Goal: Task Accomplishment & Management: Use online tool/utility

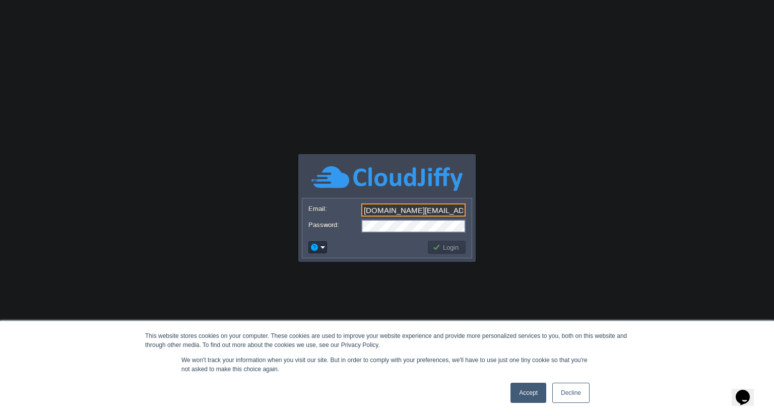
type input "[DOMAIN_NAME][EMAIL_ADDRESS][DOMAIN_NAME]"
click at [438, 243] on button "Login" at bounding box center [447, 247] width 29 height 9
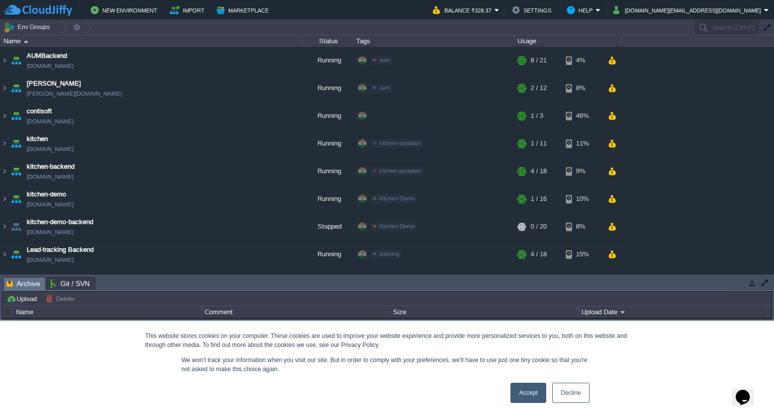
click at [515, 394] on link "Accept" at bounding box center [529, 393] width 36 height 20
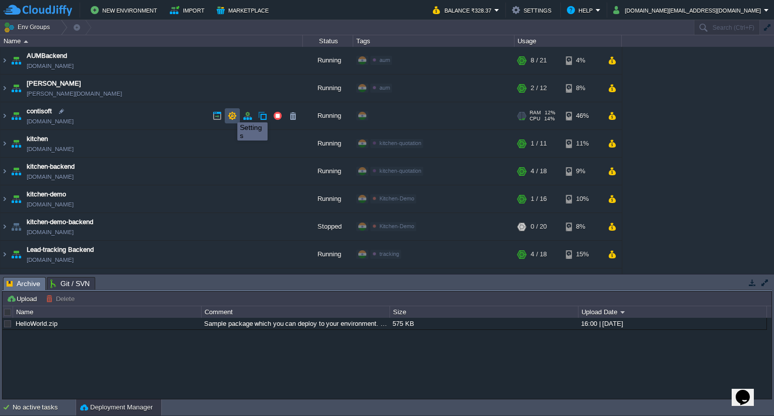
click at [230, 113] on button "button" at bounding box center [232, 115] width 9 height 9
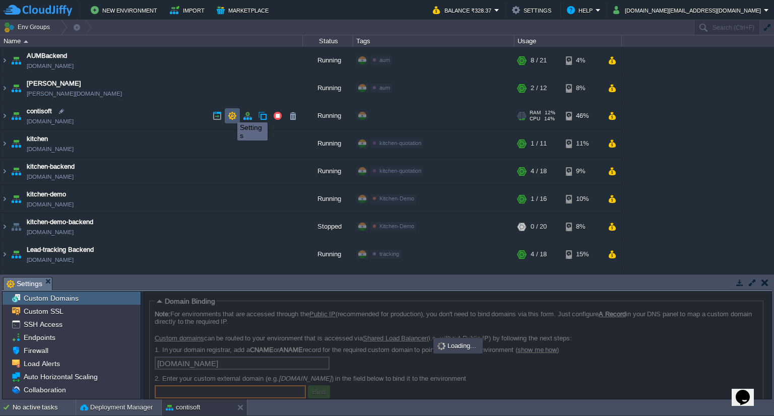
scroll to position [1, 0]
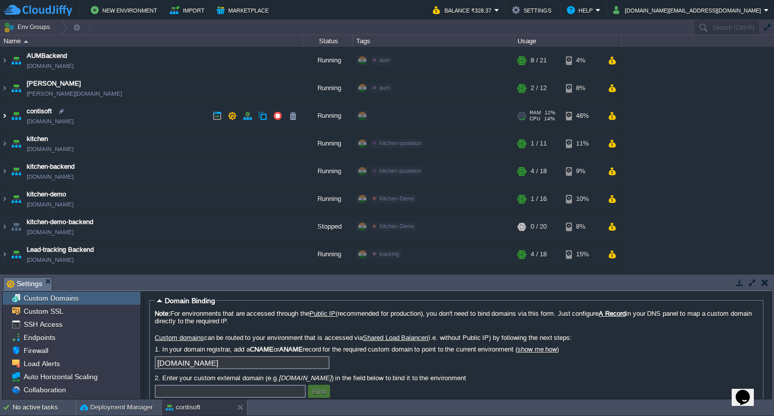
click at [6, 114] on img at bounding box center [5, 115] width 8 height 27
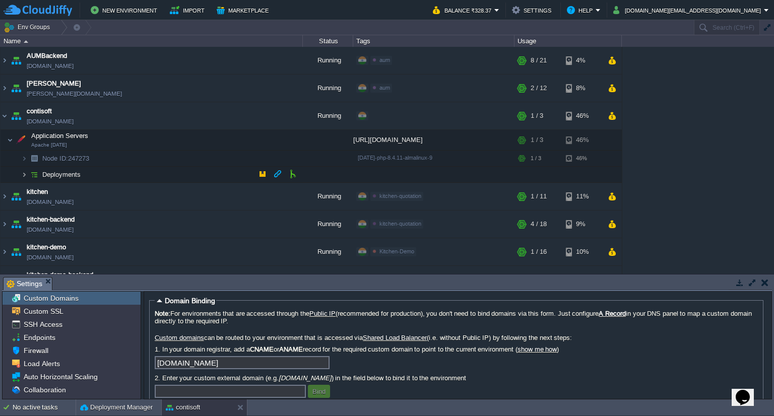
click at [23, 173] on img at bounding box center [24, 175] width 6 height 16
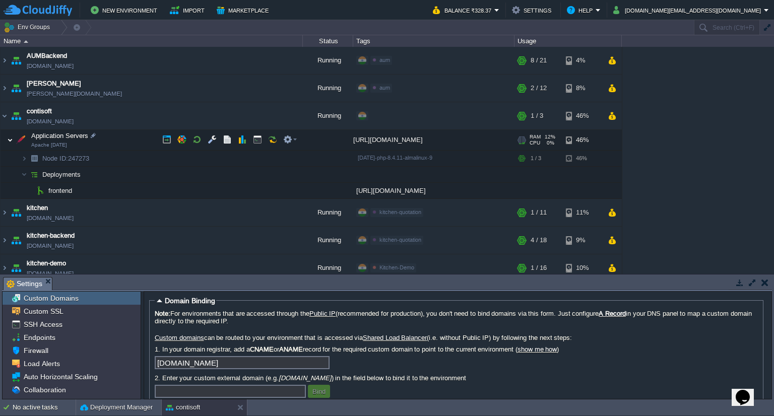
click at [11, 138] on img at bounding box center [10, 140] width 6 height 20
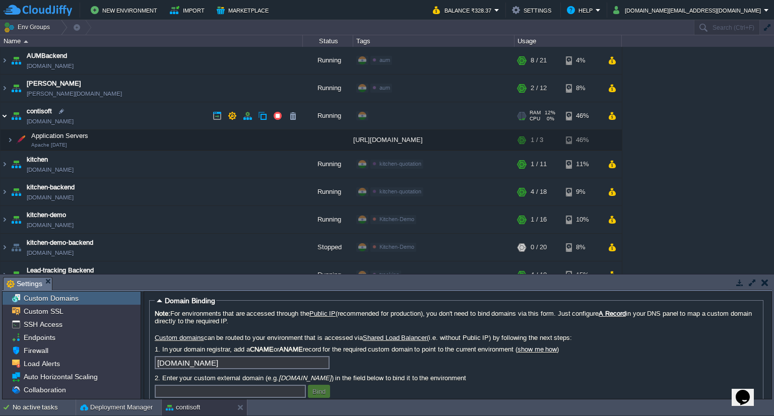
click at [6, 115] on img at bounding box center [5, 115] width 8 height 27
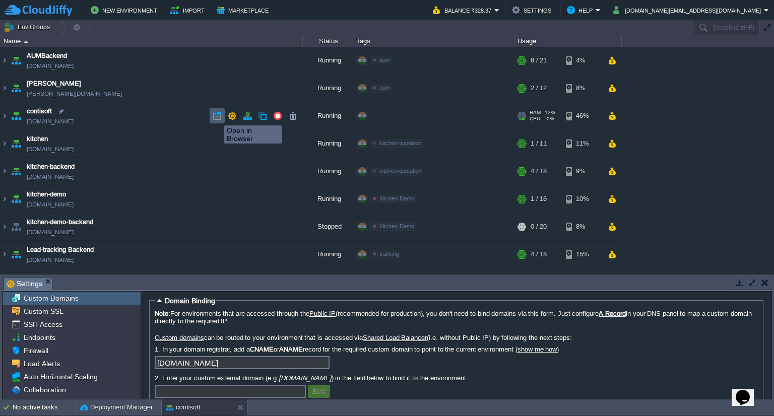
click at [217, 116] on button "button" at bounding box center [217, 115] width 9 height 9
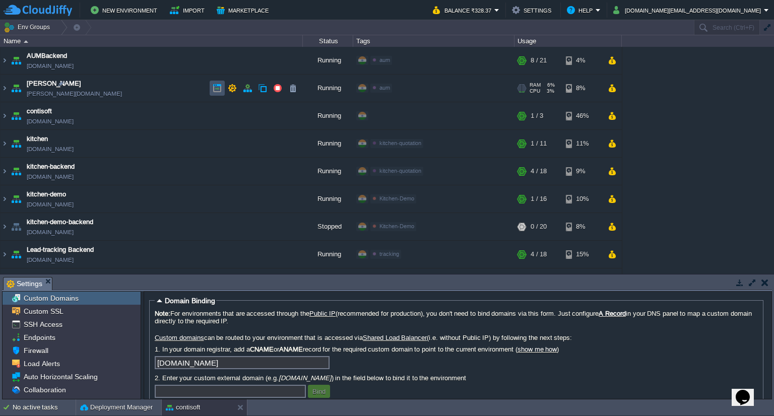
click at [220, 85] on button "button" at bounding box center [217, 88] width 9 height 9
click at [6, 90] on img at bounding box center [5, 88] width 8 height 27
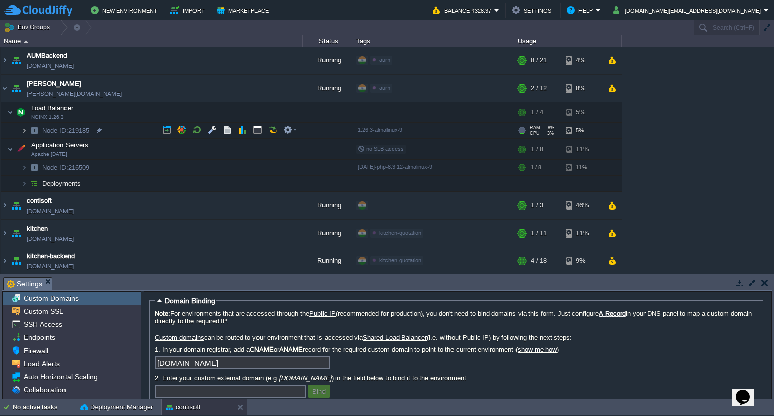
click at [26, 131] on img at bounding box center [24, 131] width 6 height 16
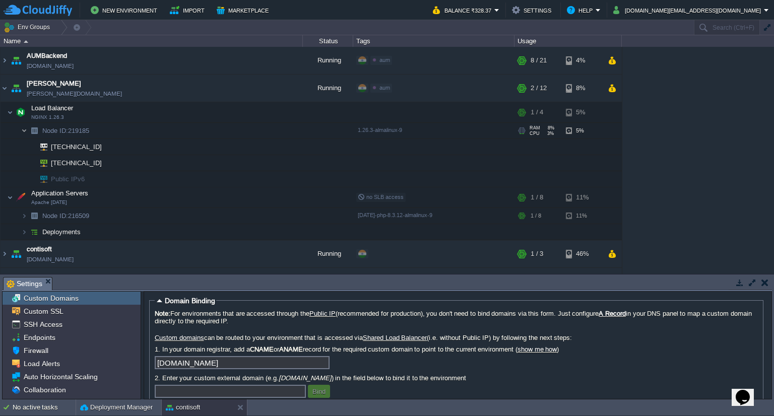
click at [25, 130] on img at bounding box center [24, 131] width 6 height 16
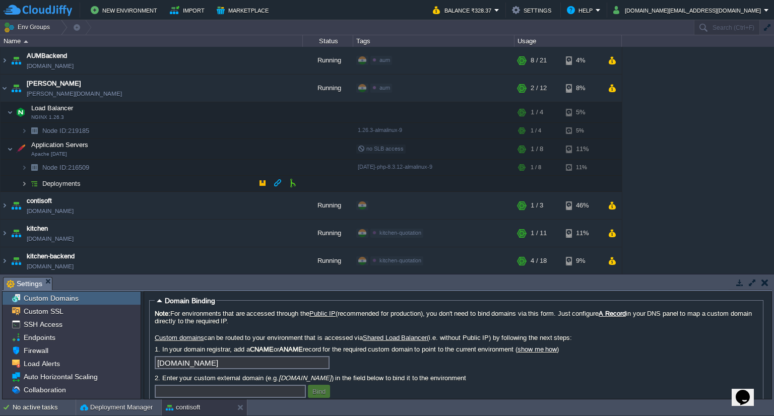
click at [22, 185] on img at bounding box center [24, 184] width 6 height 16
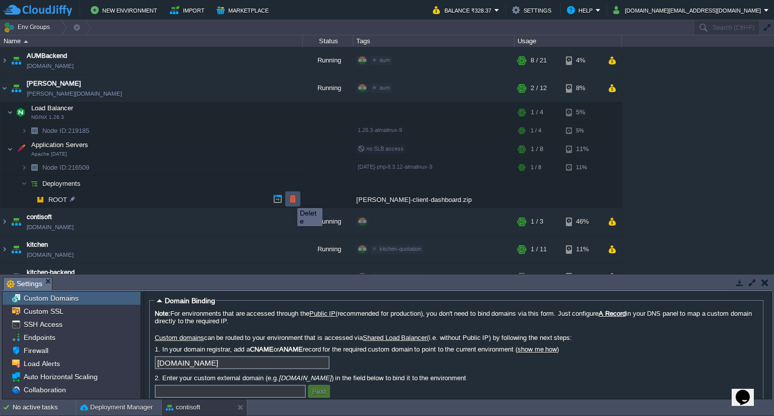
click at [290, 199] on button "button" at bounding box center [292, 199] width 9 height 9
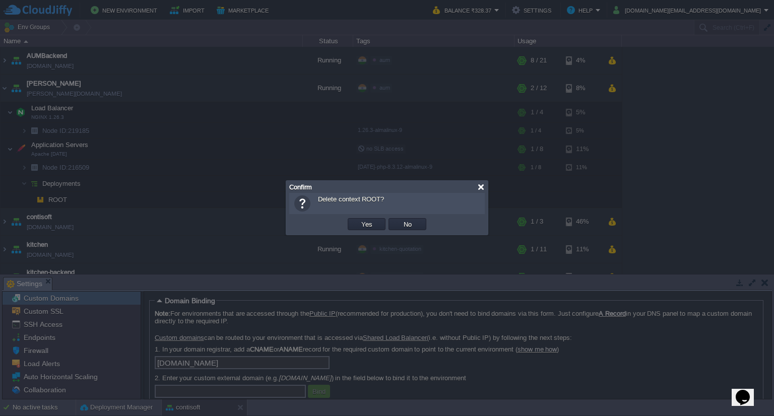
click at [481, 186] on div at bounding box center [481, 188] width 8 height 8
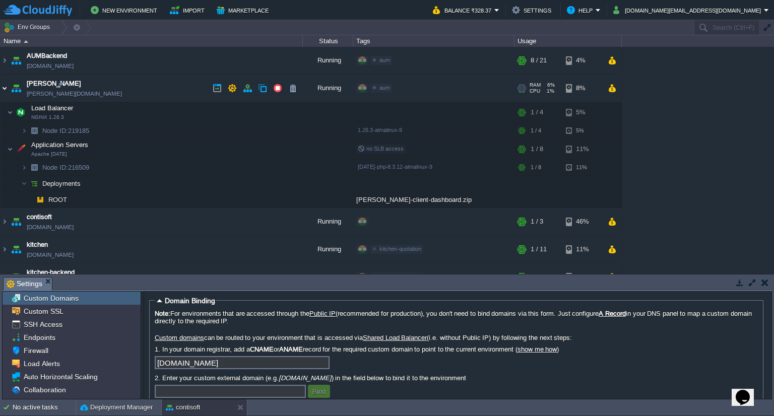
click at [4, 86] on img at bounding box center [5, 88] width 8 height 27
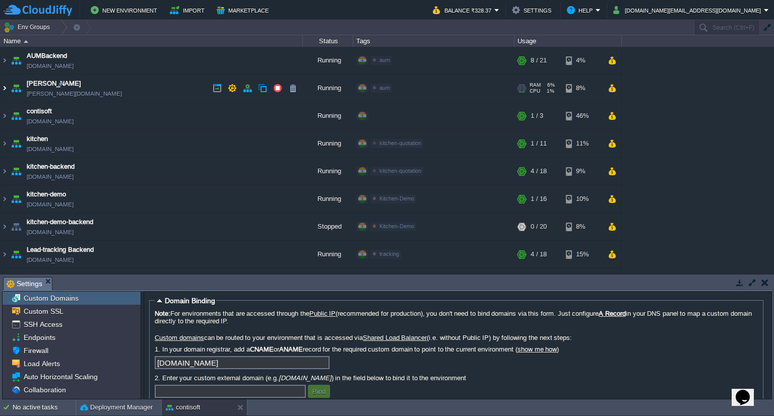
click at [3, 85] on img at bounding box center [5, 88] width 8 height 27
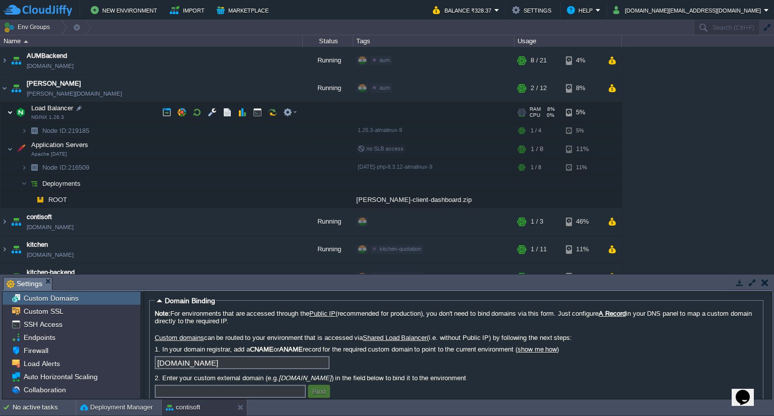
click at [8, 111] on img at bounding box center [10, 112] width 6 height 20
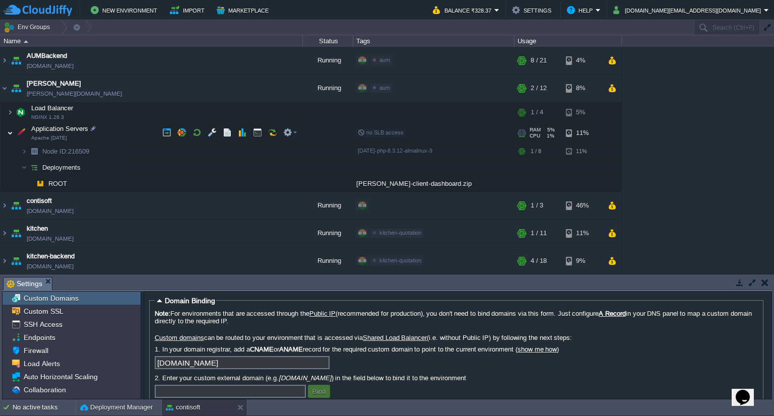
click at [11, 130] on img at bounding box center [10, 133] width 6 height 20
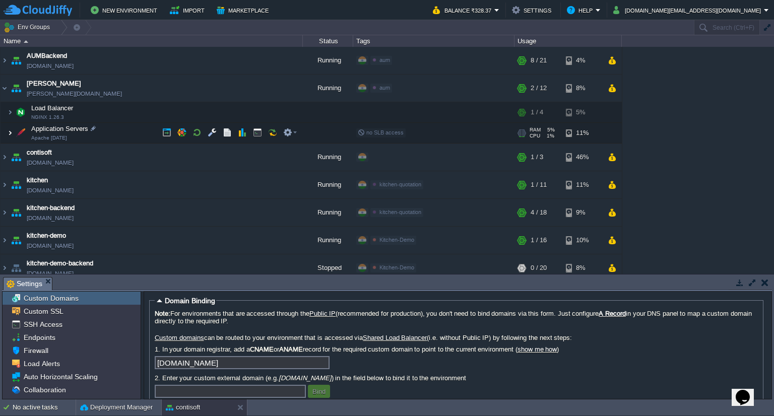
click at [11, 130] on img at bounding box center [10, 133] width 6 height 20
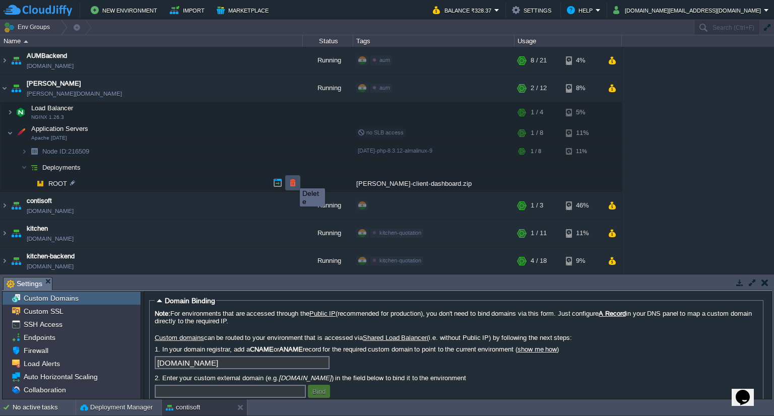
click at [292, 179] on button "button" at bounding box center [292, 182] width 9 height 9
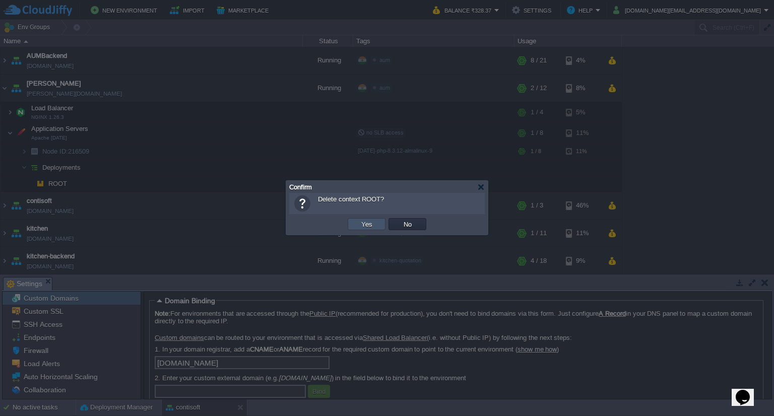
click at [369, 227] on button "Yes" at bounding box center [366, 224] width 17 height 9
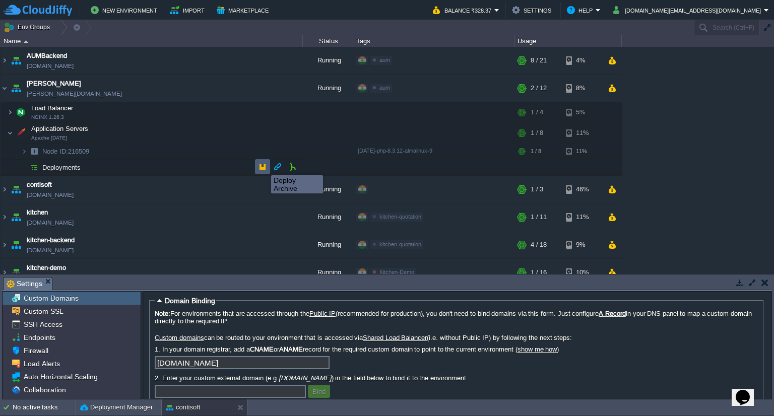
click at [264, 166] on button "button" at bounding box center [262, 166] width 9 height 9
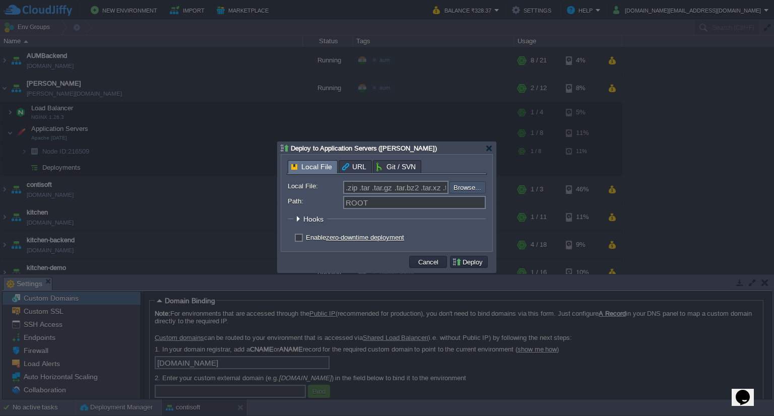
click at [456, 188] on input "file" at bounding box center [422, 187] width 128 height 12
type input "C:\fakepath\[PERSON_NAME]-client-dashboard.zip"
type input "[PERSON_NAME]-client-dashboard.zip"
click at [472, 260] on button "Deploy" at bounding box center [469, 262] width 34 height 9
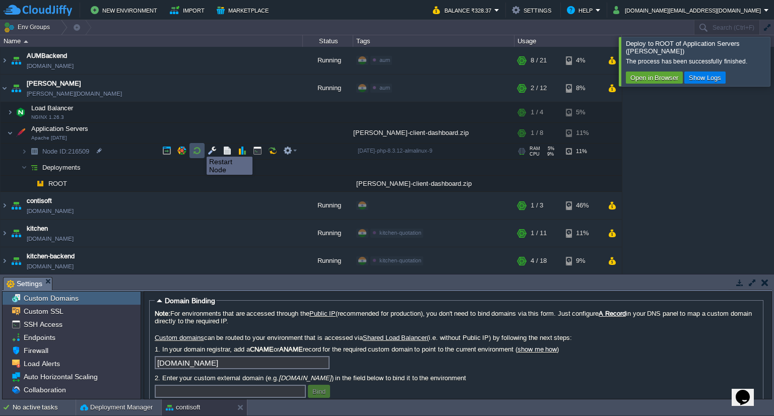
click at [199, 148] on button "button" at bounding box center [197, 150] width 9 height 9
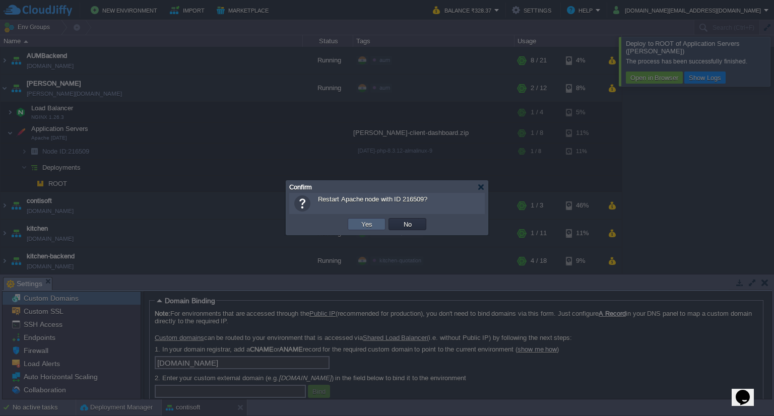
click at [363, 222] on button "Yes" at bounding box center [366, 224] width 17 height 9
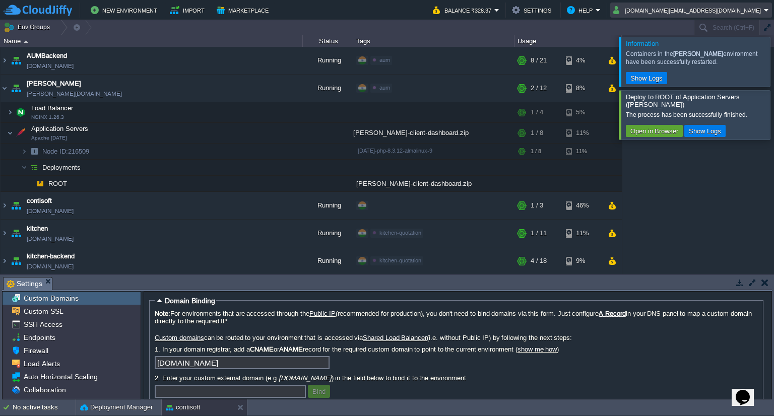
click at [765, 11] on em "[DOMAIN_NAME][EMAIL_ADDRESS][DOMAIN_NAME]" at bounding box center [692, 10] width 156 height 12
click at [694, 50] on span "Sign out" at bounding box center [690, 53] width 24 height 8
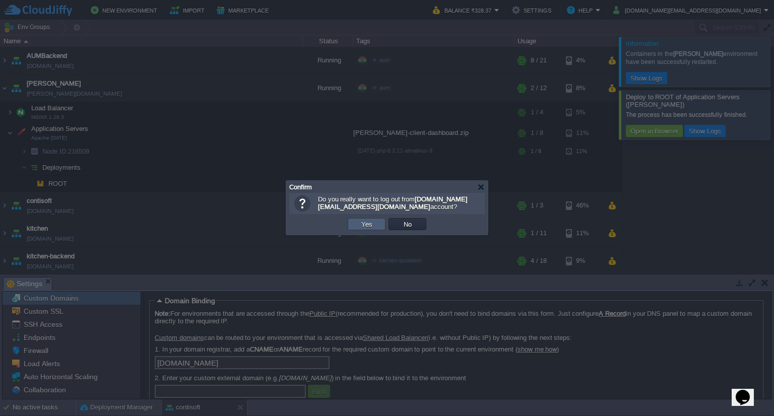
click at [362, 224] on button "Yes" at bounding box center [366, 224] width 17 height 9
